Goal: Information Seeking & Learning: Learn about a topic

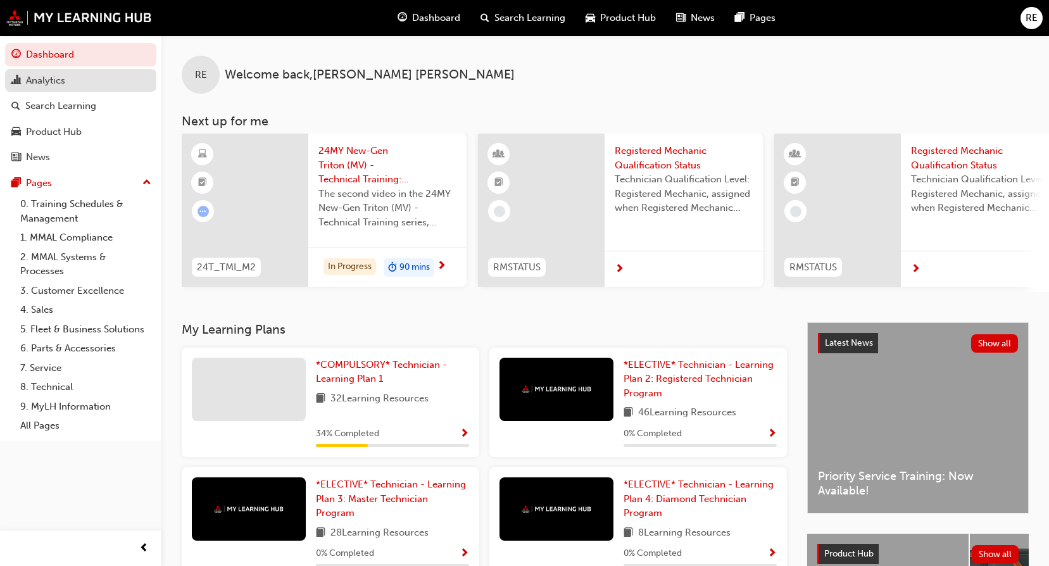
click at [100, 78] on div "Analytics" at bounding box center [80, 81] width 139 height 16
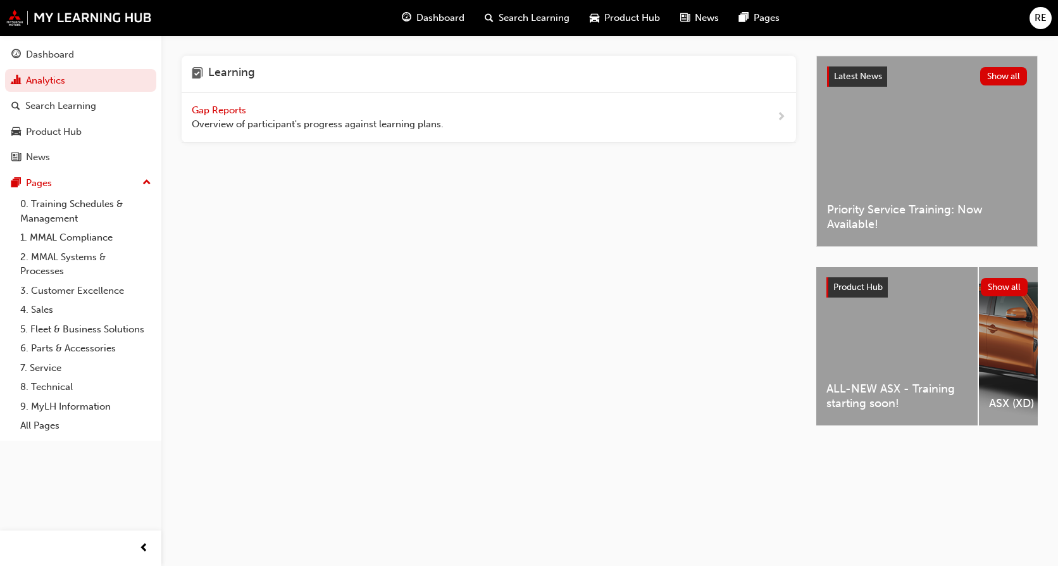
click at [196, 111] on span "Gap Reports" at bounding box center [220, 109] width 57 height 11
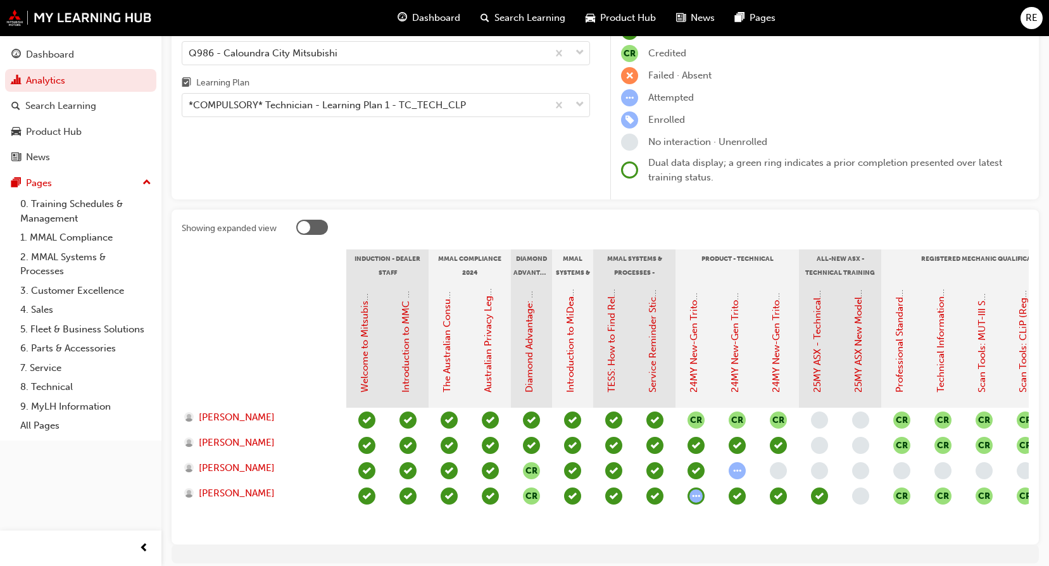
scroll to position [154, 0]
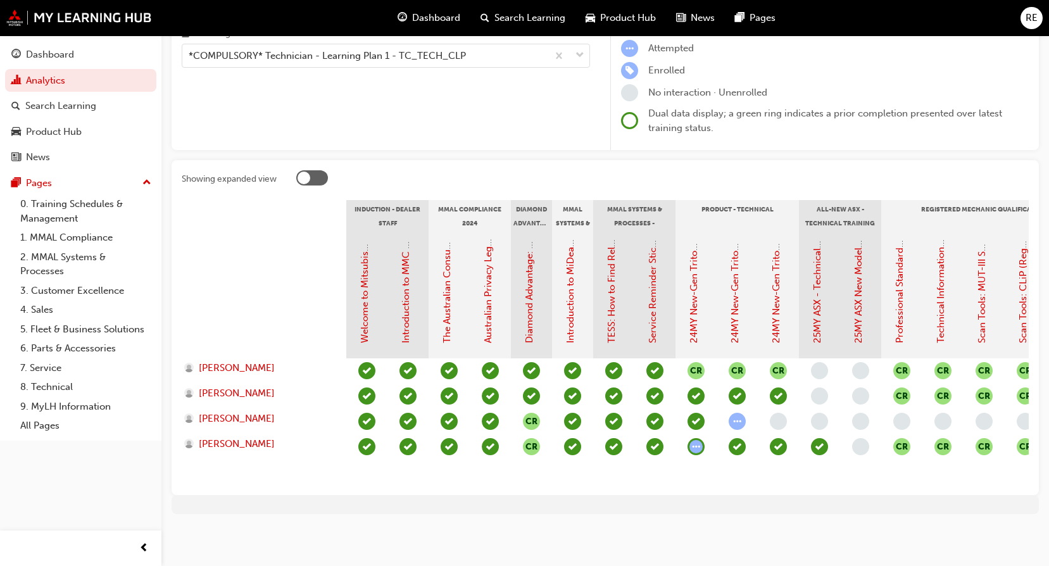
click at [739, 413] on span "learningRecordVerb_ATTEMPT-icon" at bounding box center [736, 421] width 17 height 17
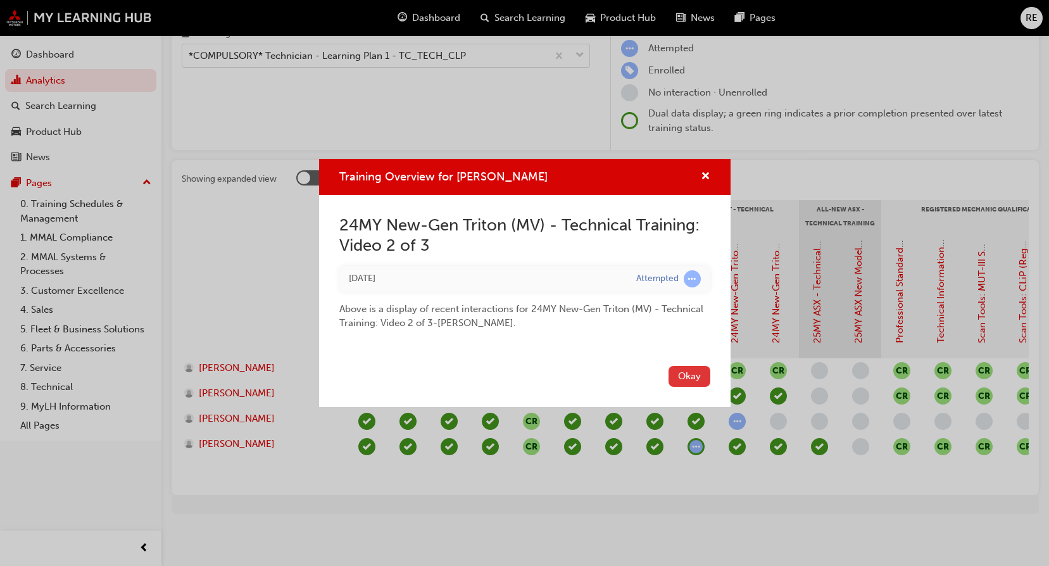
click at [699, 377] on button "Okay" at bounding box center [689, 376] width 42 height 21
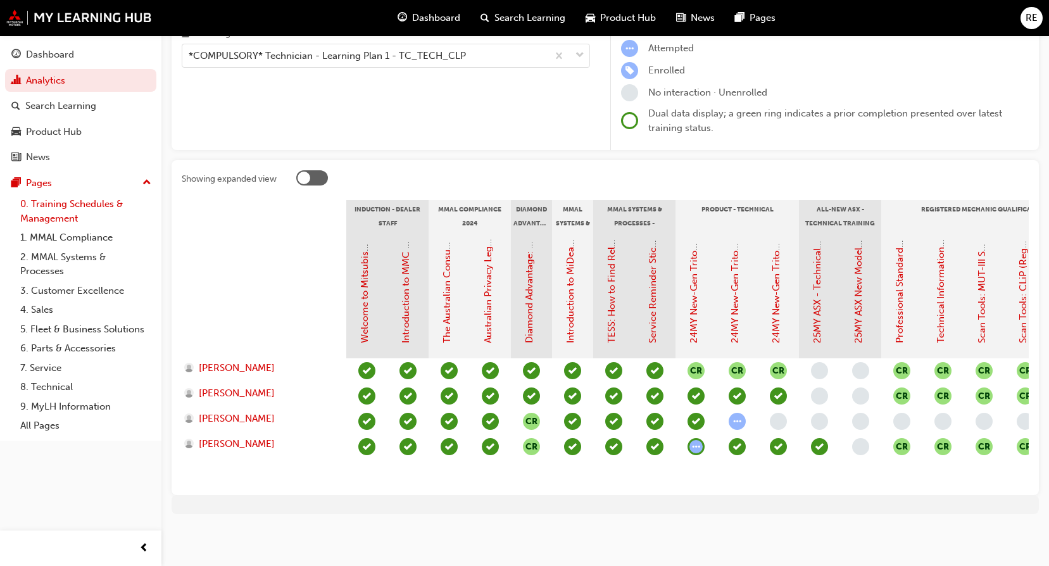
click at [90, 209] on link "0. Training Schedules & Management" at bounding box center [85, 211] width 141 height 34
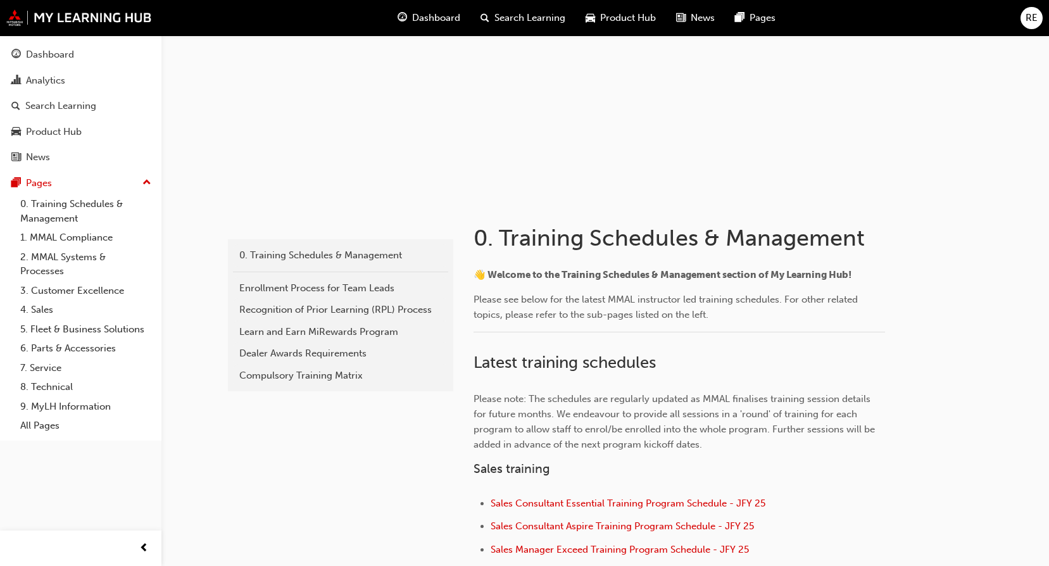
scroll to position [68, 0]
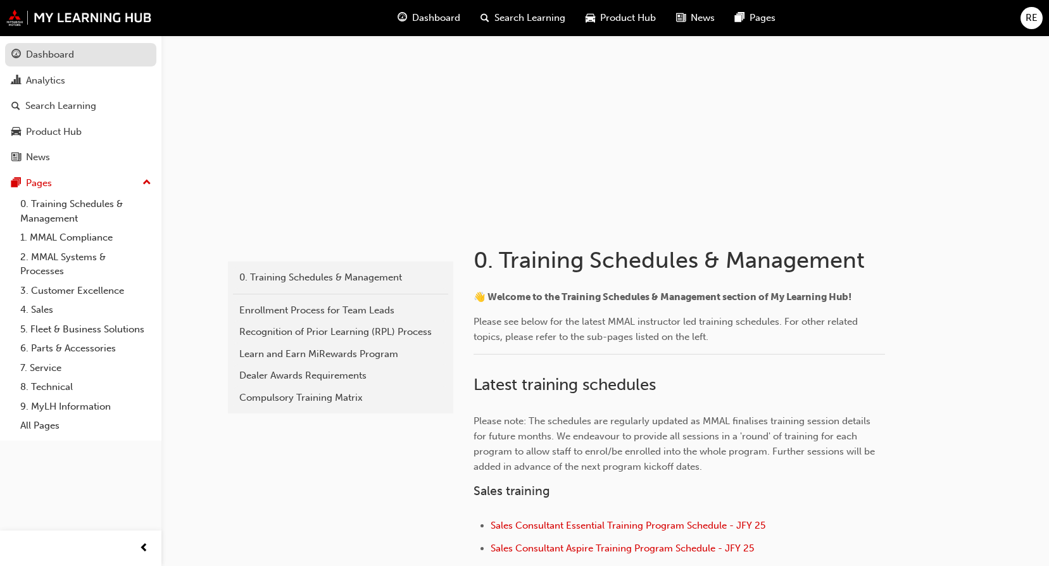
click at [53, 54] on div "Dashboard" at bounding box center [50, 54] width 48 height 15
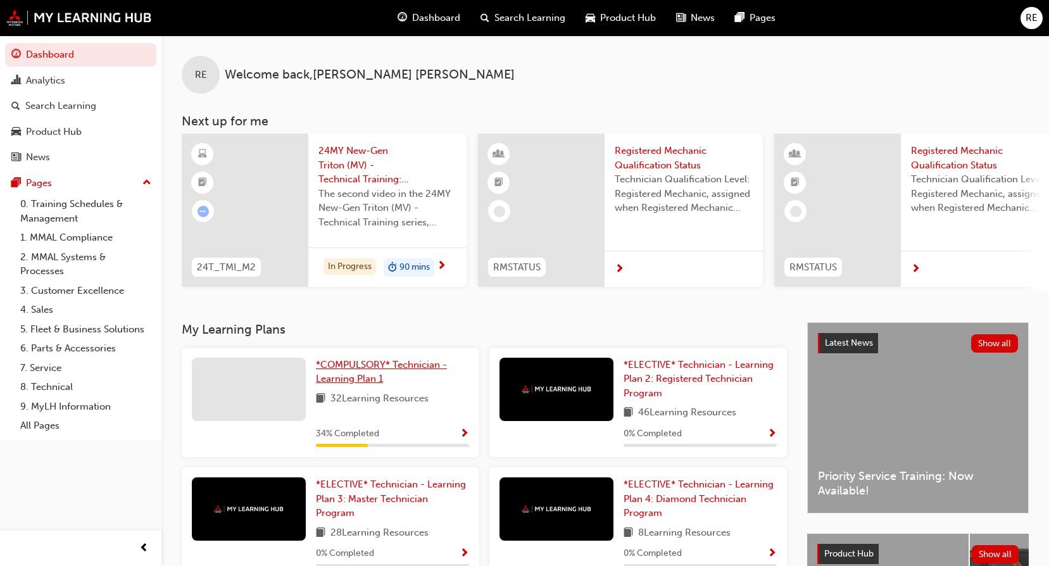
click at [340, 384] on span "*COMPULSORY* Technician - Learning Plan 1" at bounding box center [381, 372] width 131 height 26
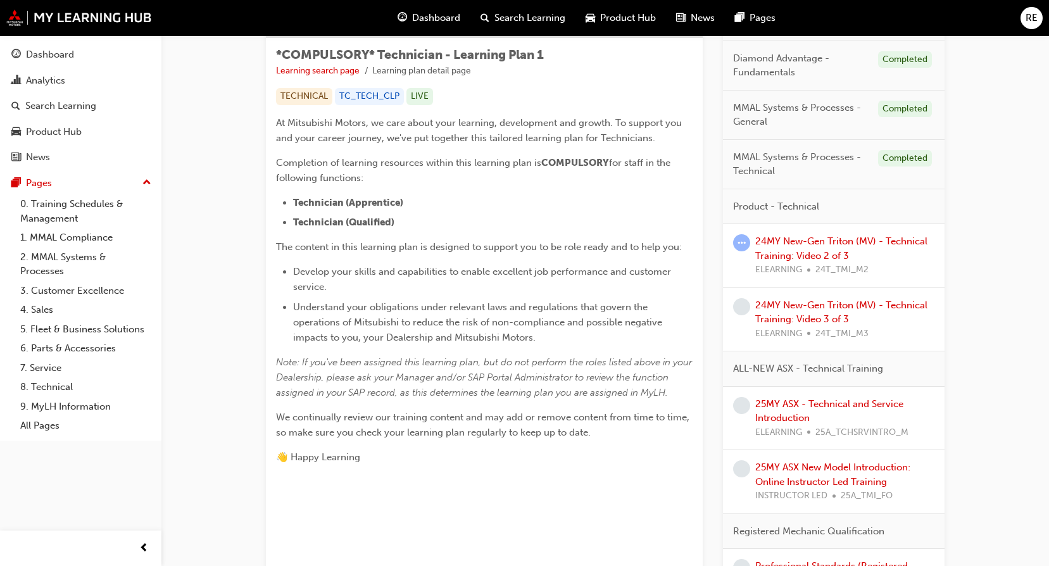
scroll to position [190, 0]
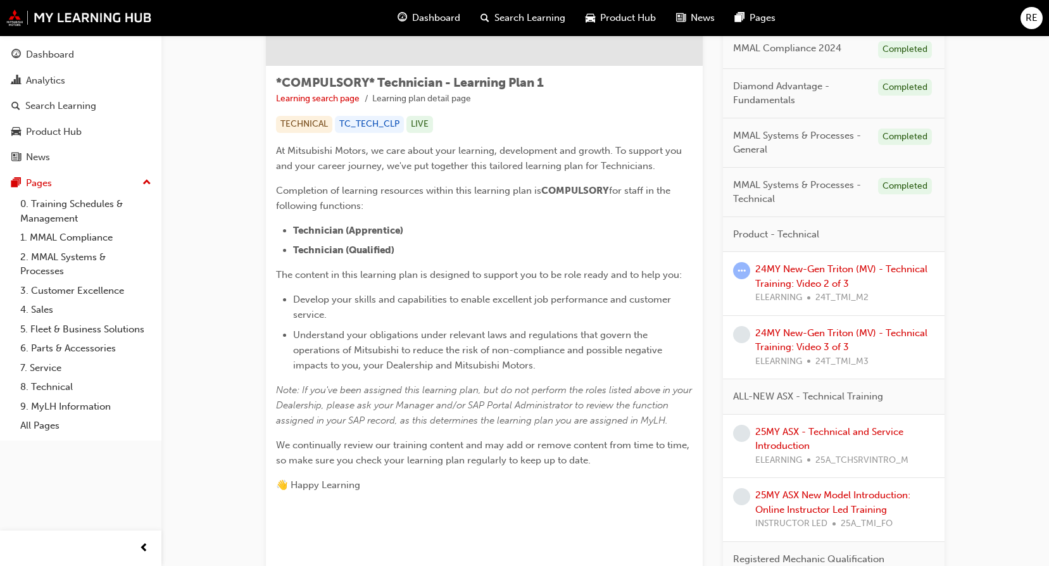
click at [741, 263] on span "learningRecordVerb_ATTEMPT-icon" at bounding box center [741, 270] width 17 height 17
click at [783, 275] on div "24MY New-Gen Triton (MV) - Technical Training: Video 2 of 3 ELEARNING 24T_TMI_M2" at bounding box center [844, 283] width 179 height 43
click at [782, 273] on link "24MY New-Gen Triton (MV) - Technical Training: Video 2 of 3" at bounding box center [841, 276] width 172 height 26
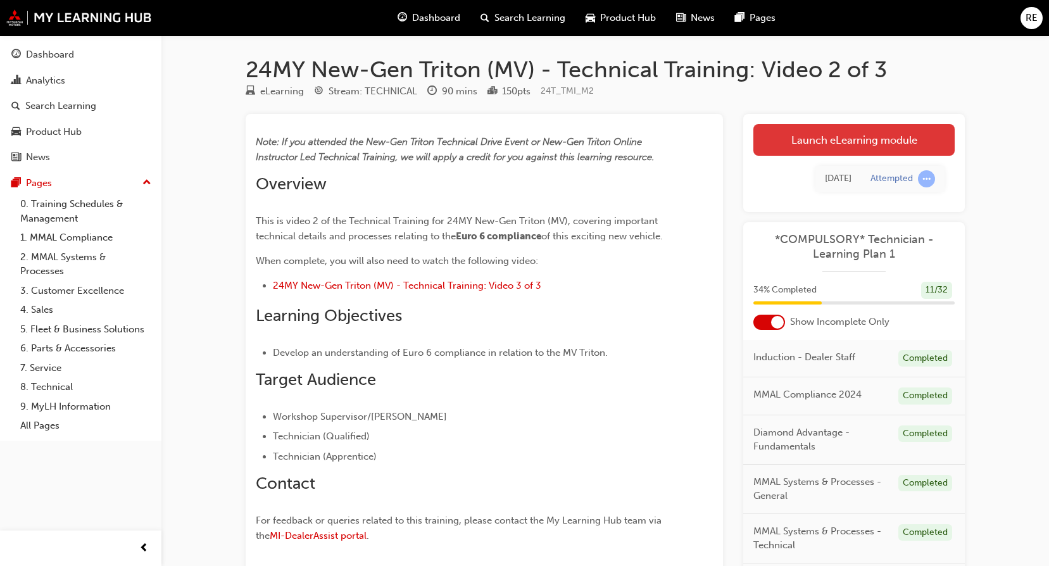
click at [795, 146] on link "Launch eLearning module" at bounding box center [853, 140] width 201 height 32
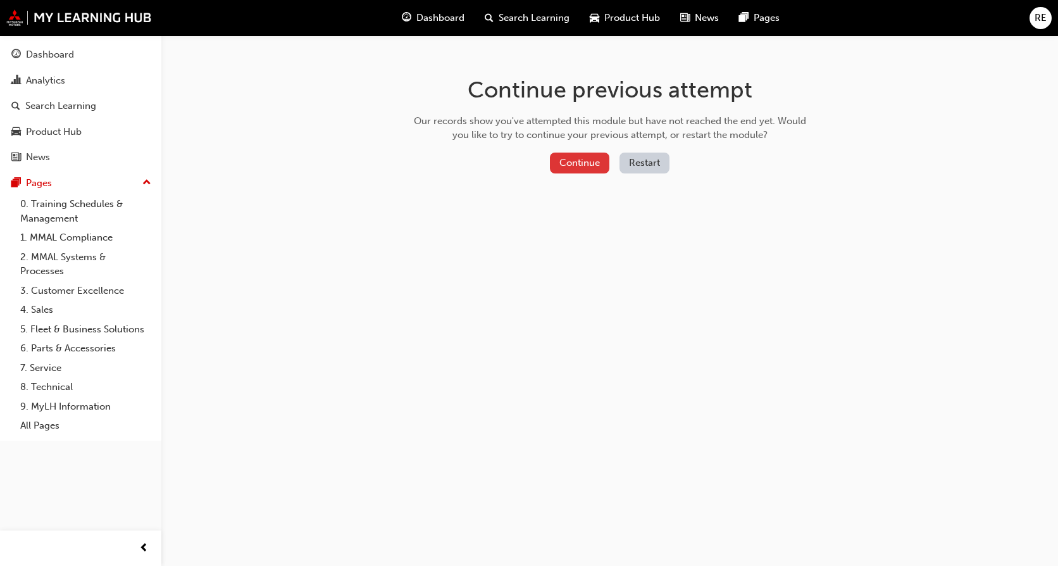
click at [575, 167] on button "Continue" at bounding box center [579, 163] width 59 height 21
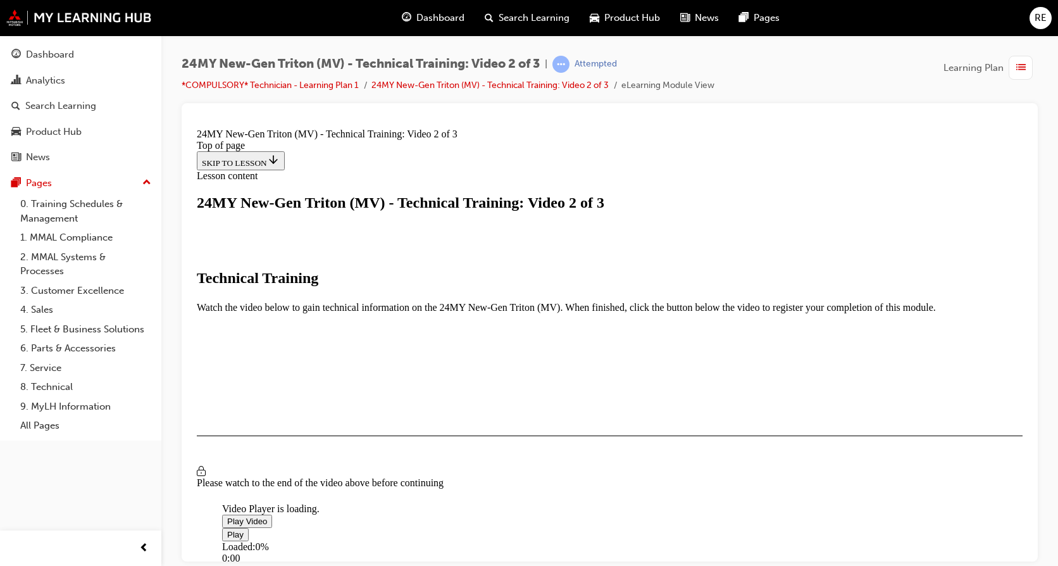
click at [227, 516] on span "Video player" at bounding box center [227, 520] width 0 height 9
click at [412, 394] on video "Video player" at bounding box center [317, 441] width 190 height 95
